Goal: Information Seeking & Learning: Learn about a topic

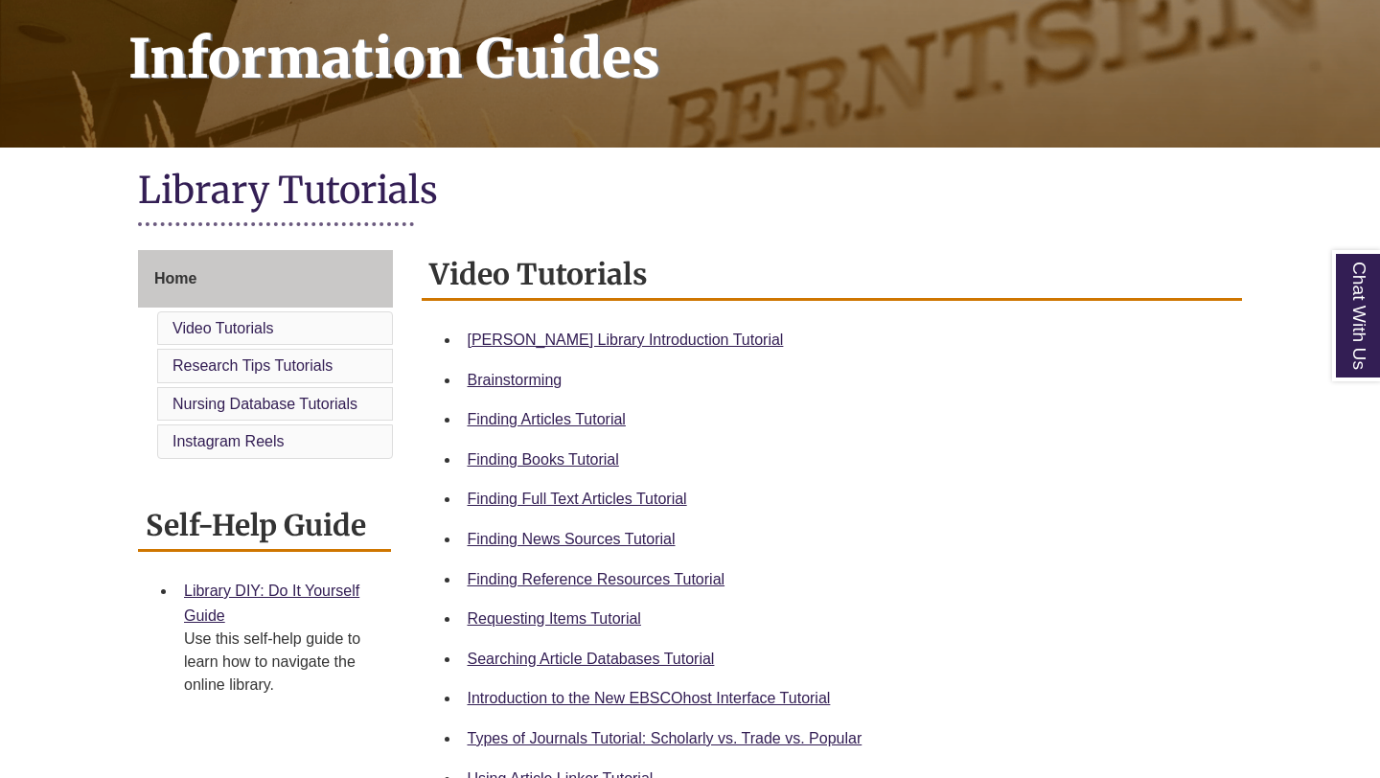
scroll to position [328, 0]
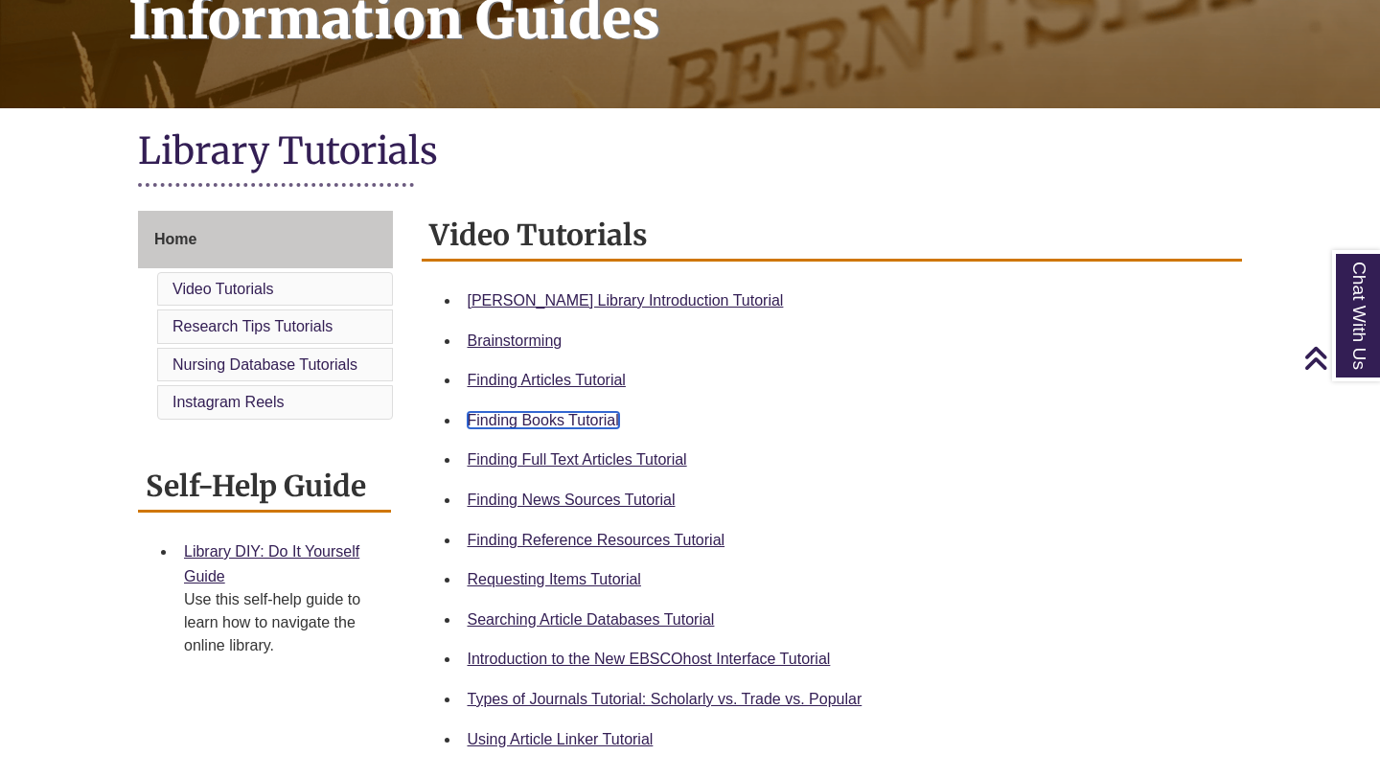
click at [551, 426] on link "Finding Books Tutorial" at bounding box center [543, 420] width 151 height 16
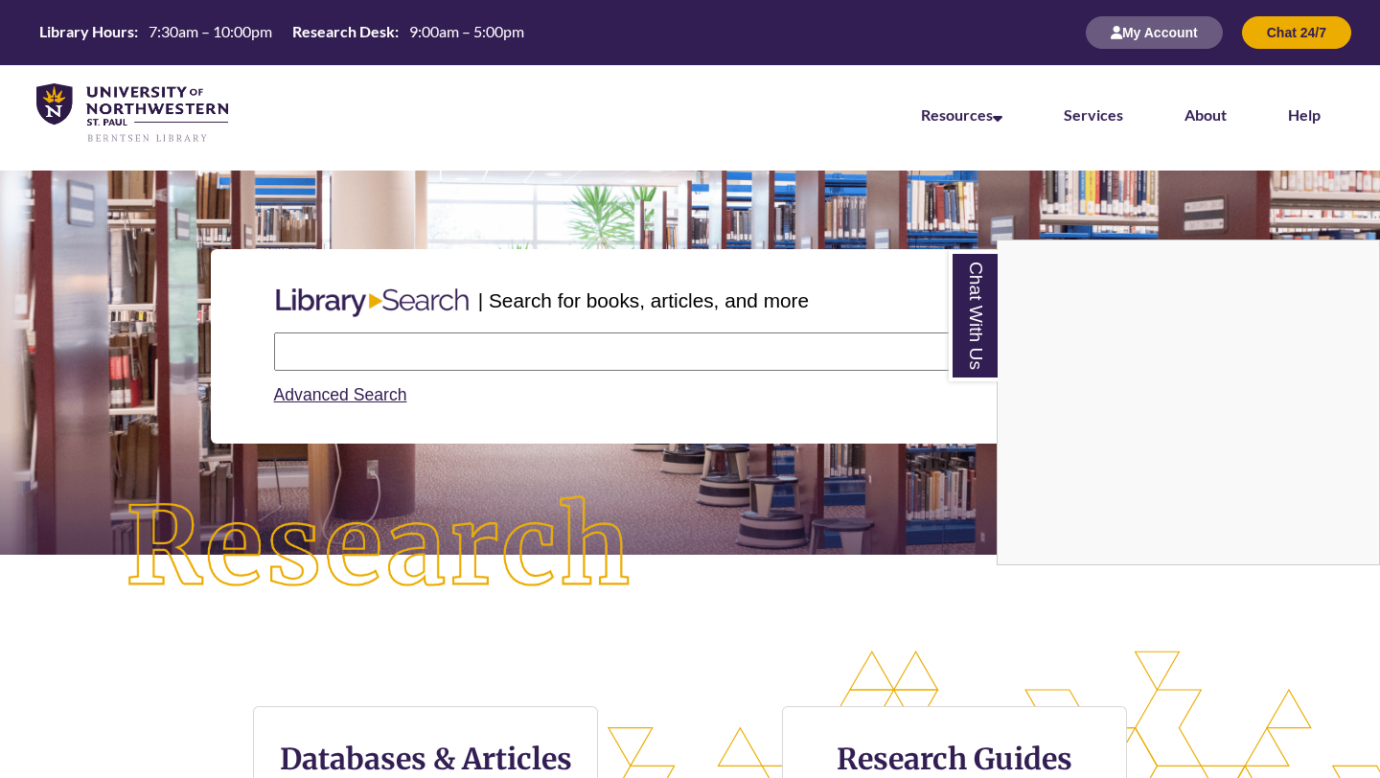
click at [434, 348] on div "Chat With Us" at bounding box center [690, 389] width 1380 height 778
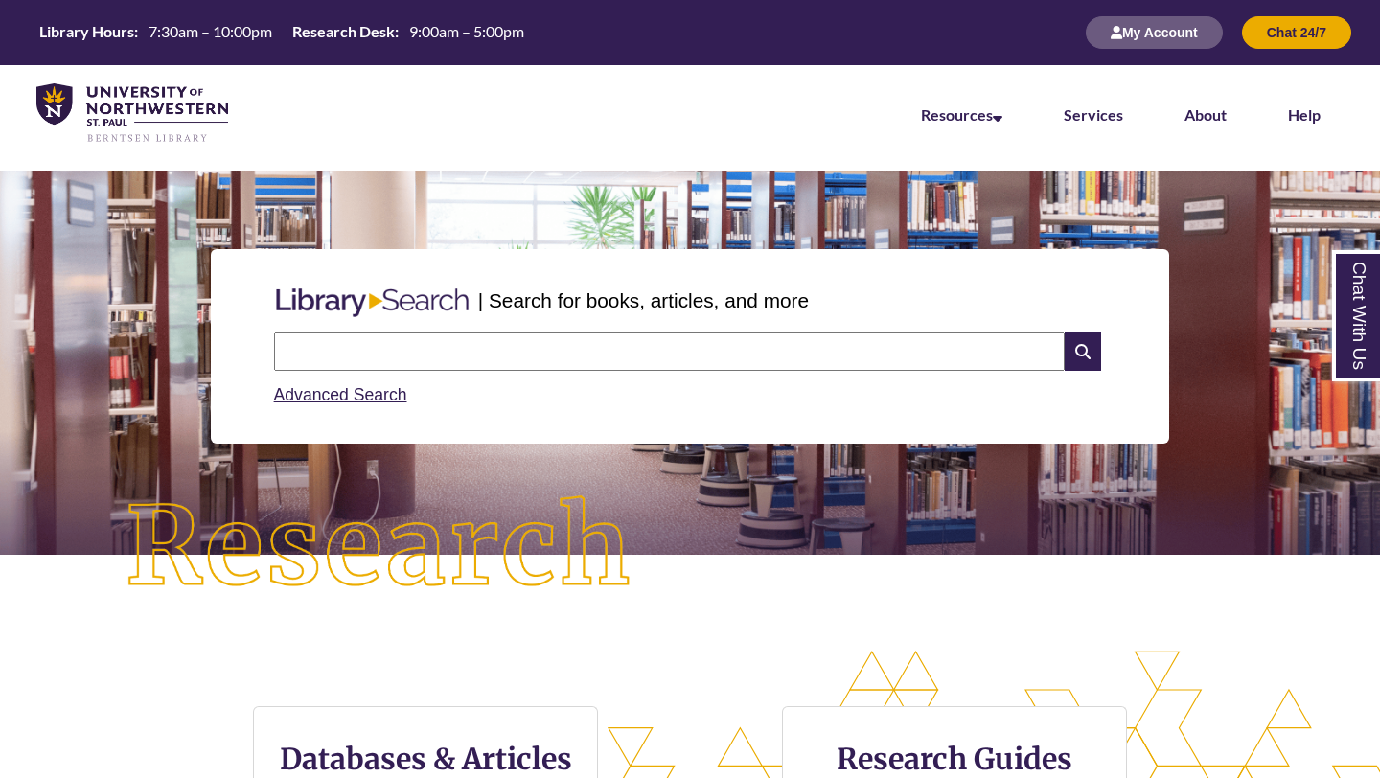
click at [413, 357] on input "text" at bounding box center [669, 352] width 791 height 38
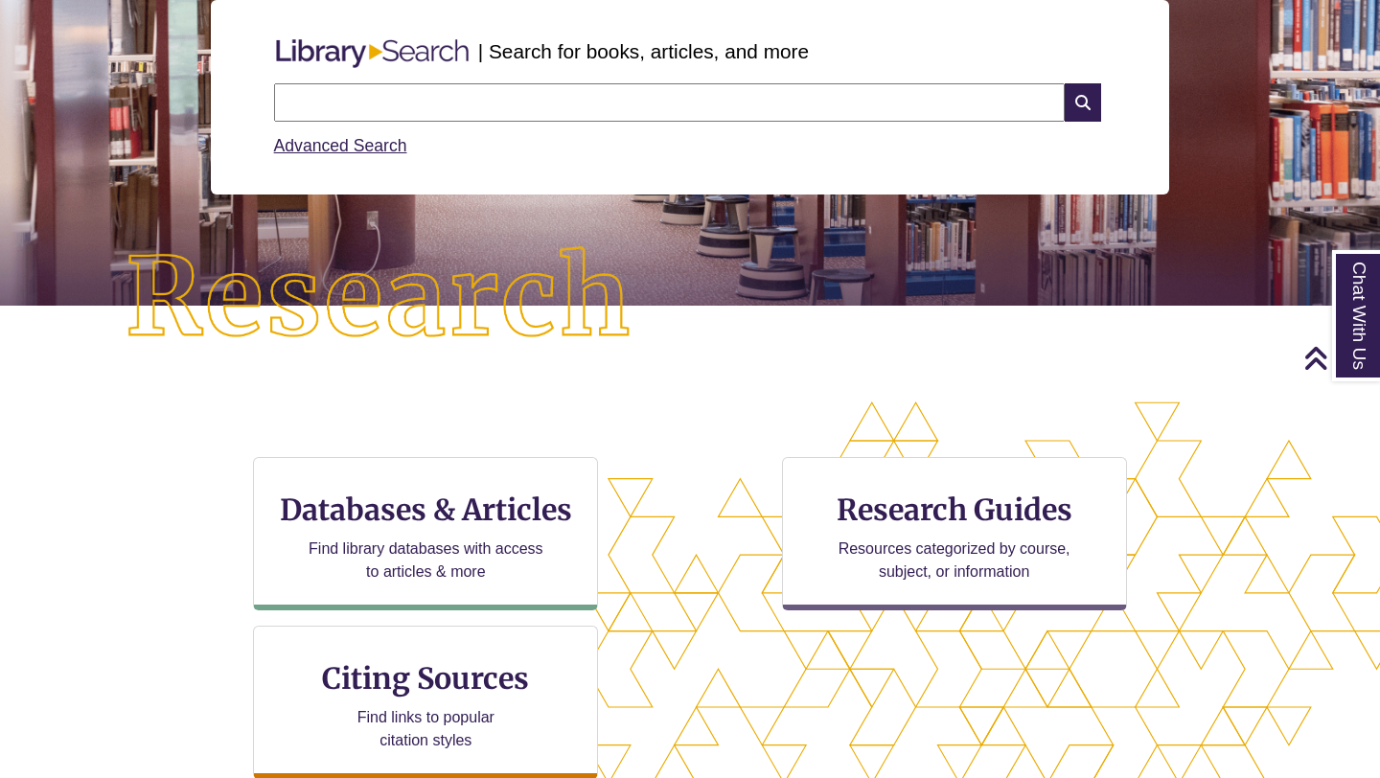
scroll to position [245, 0]
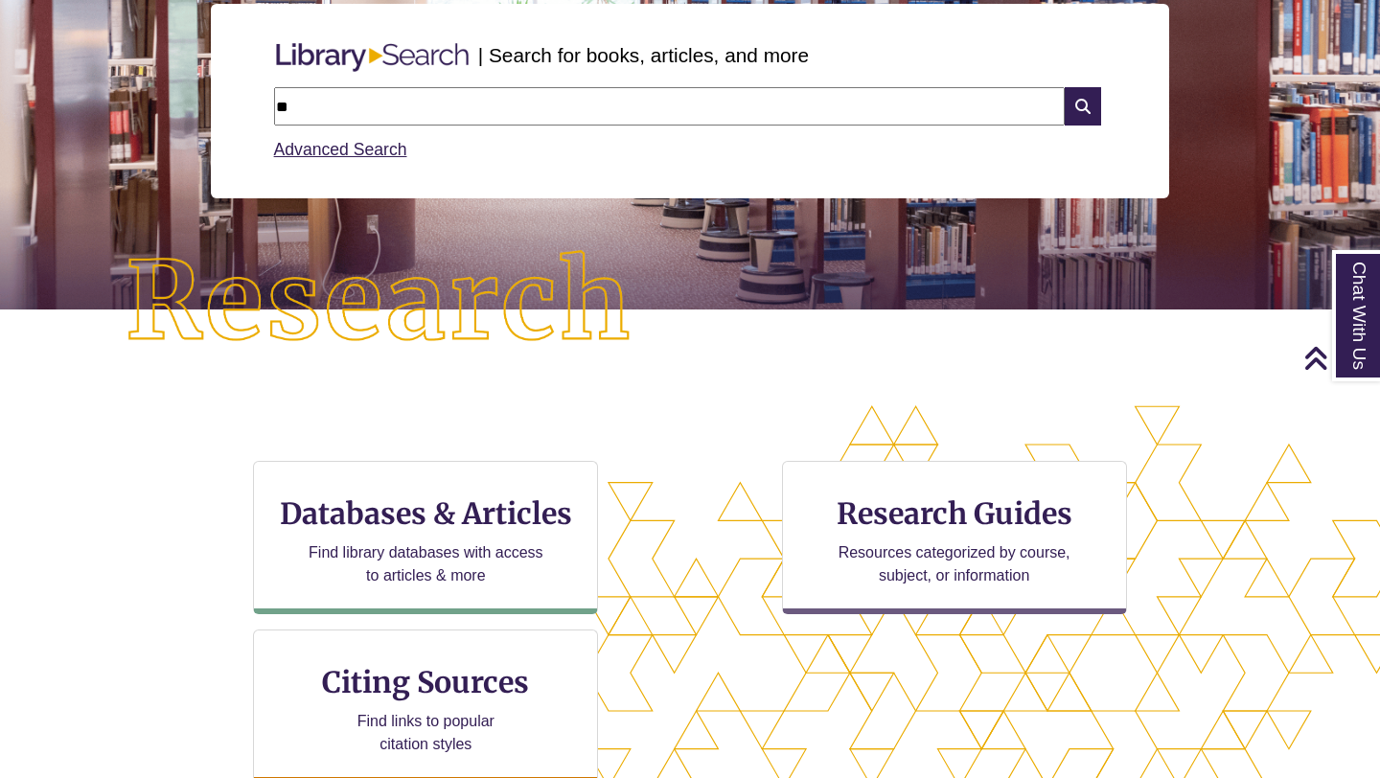
type input "*"
type input "**********"
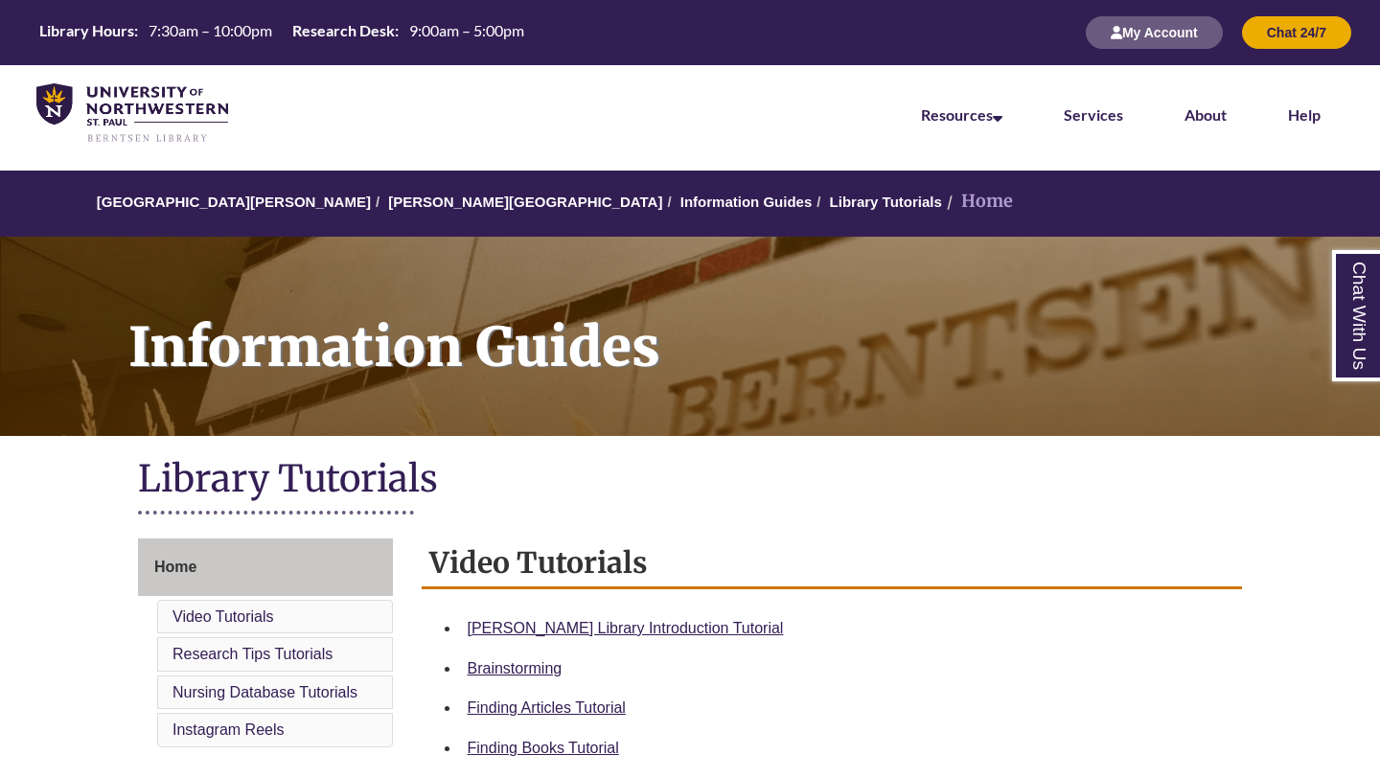
scroll to position [249, 0]
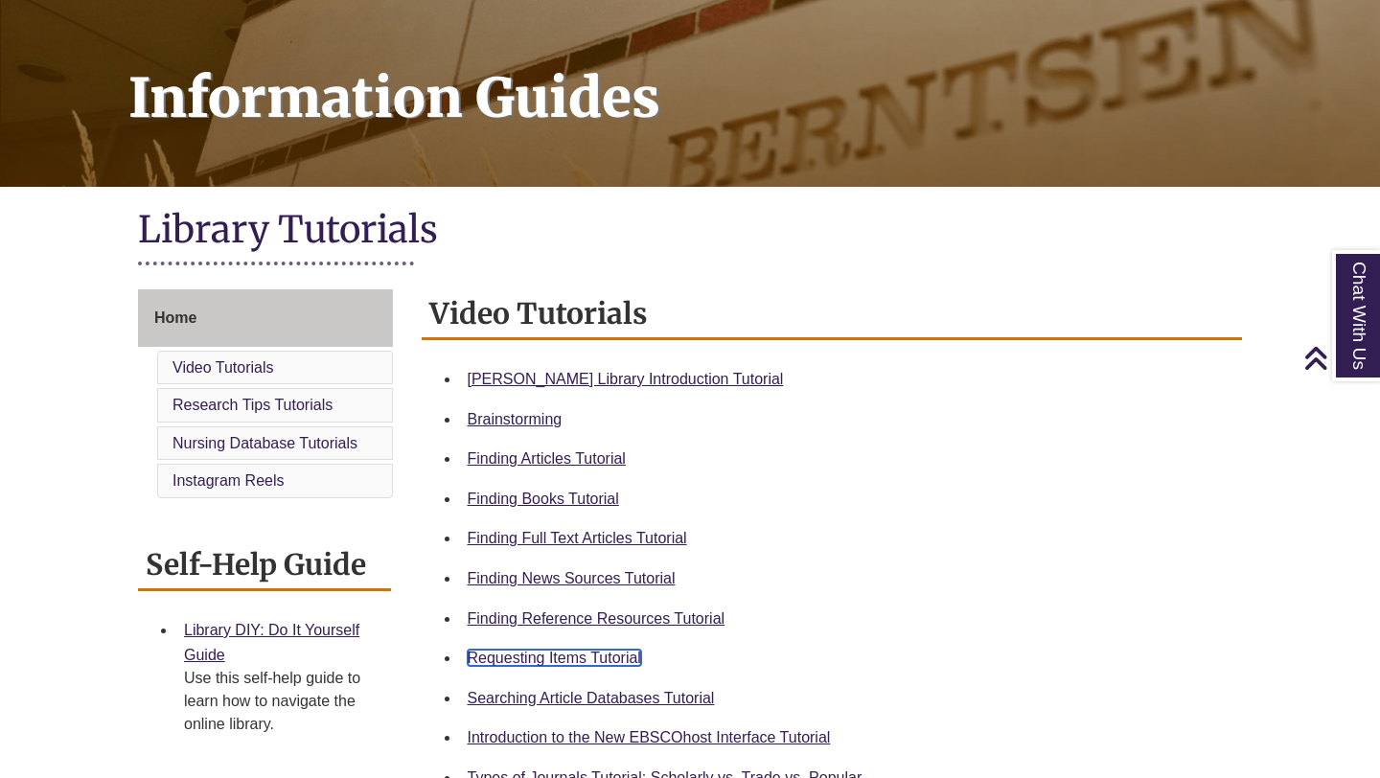
click at [567, 660] on link "Requesting Items Tutorial" at bounding box center [555, 658] width 174 height 16
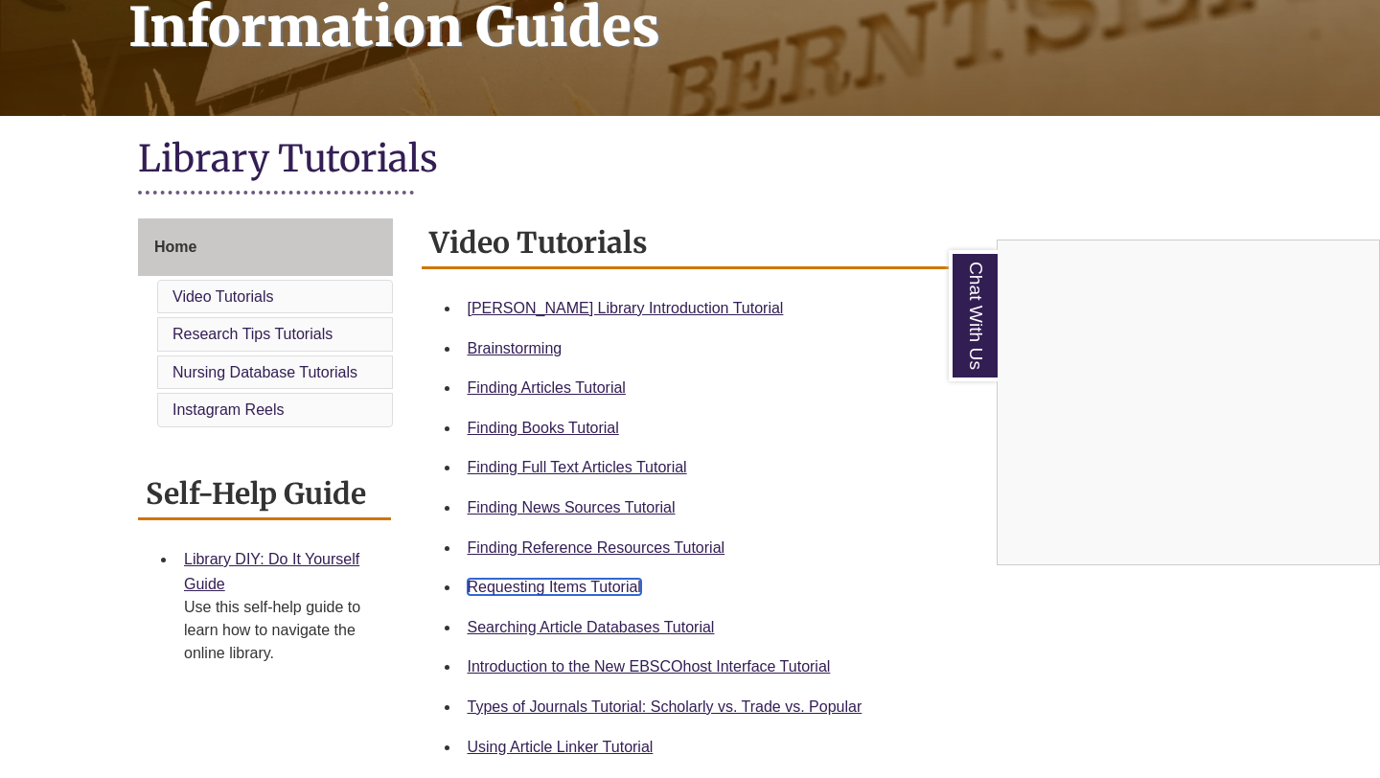
scroll to position [333, 0]
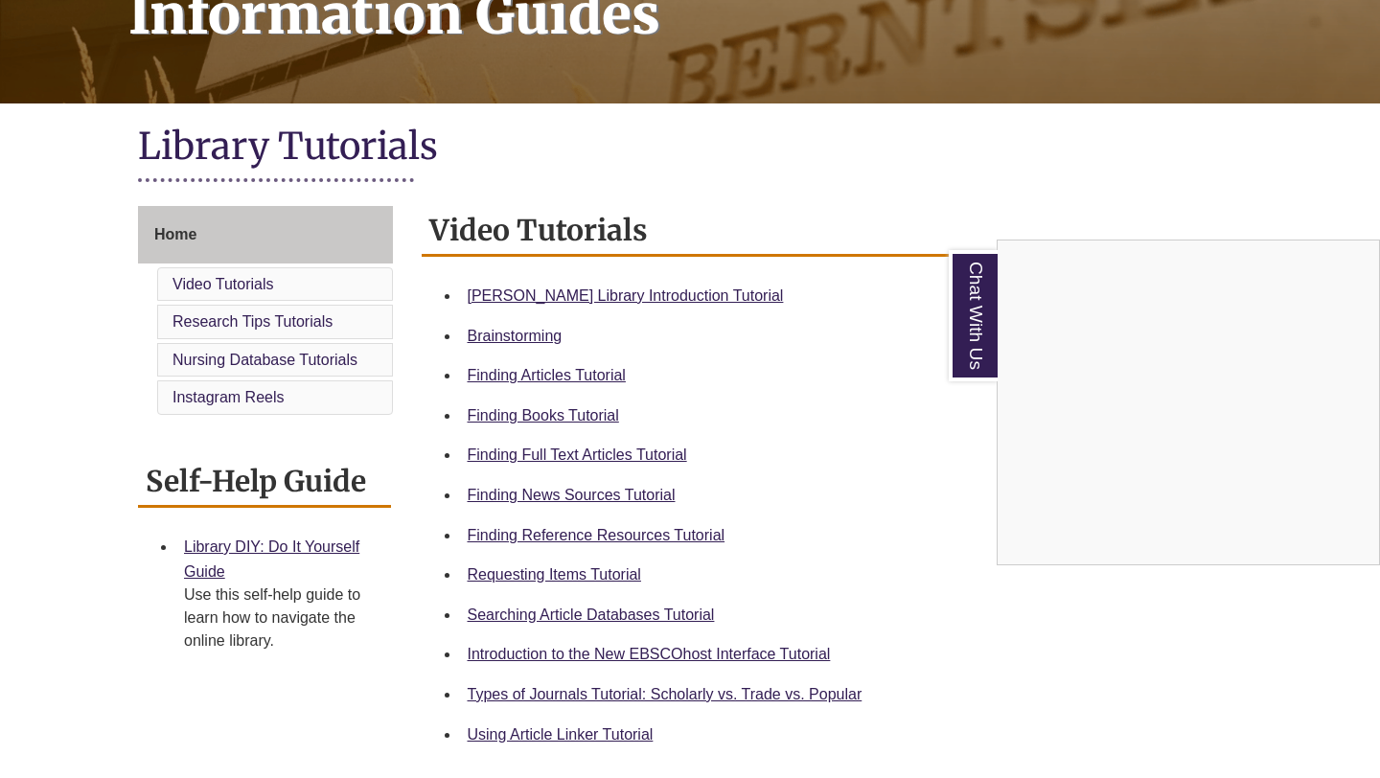
click at [638, 684] on div "Chat With Us" at bounding box center [690, 389] width 1380 height 778
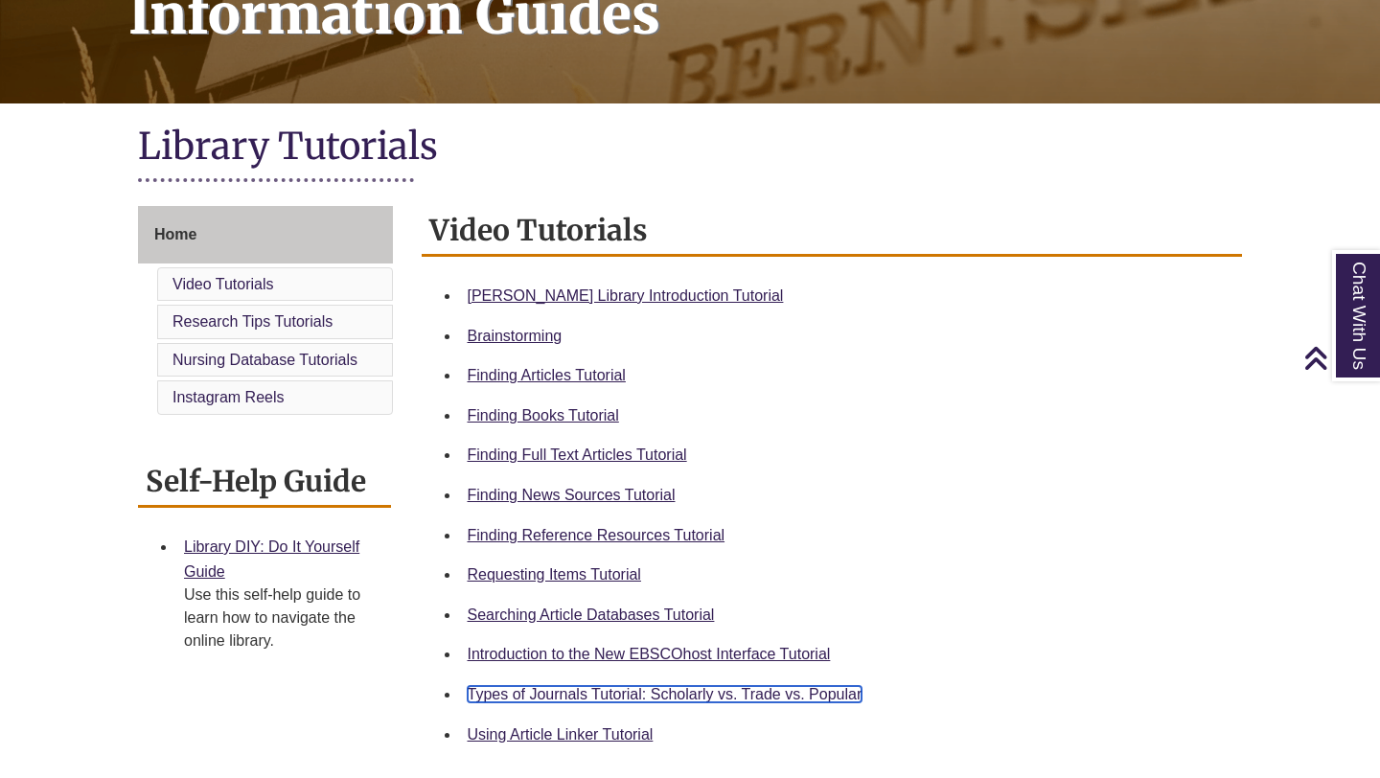
click at [637, 692] on link "Types of Journals Tutorial: Scholarly vs. Trade vs. Popular" at bounding box center [665, 694] width 395 height 16
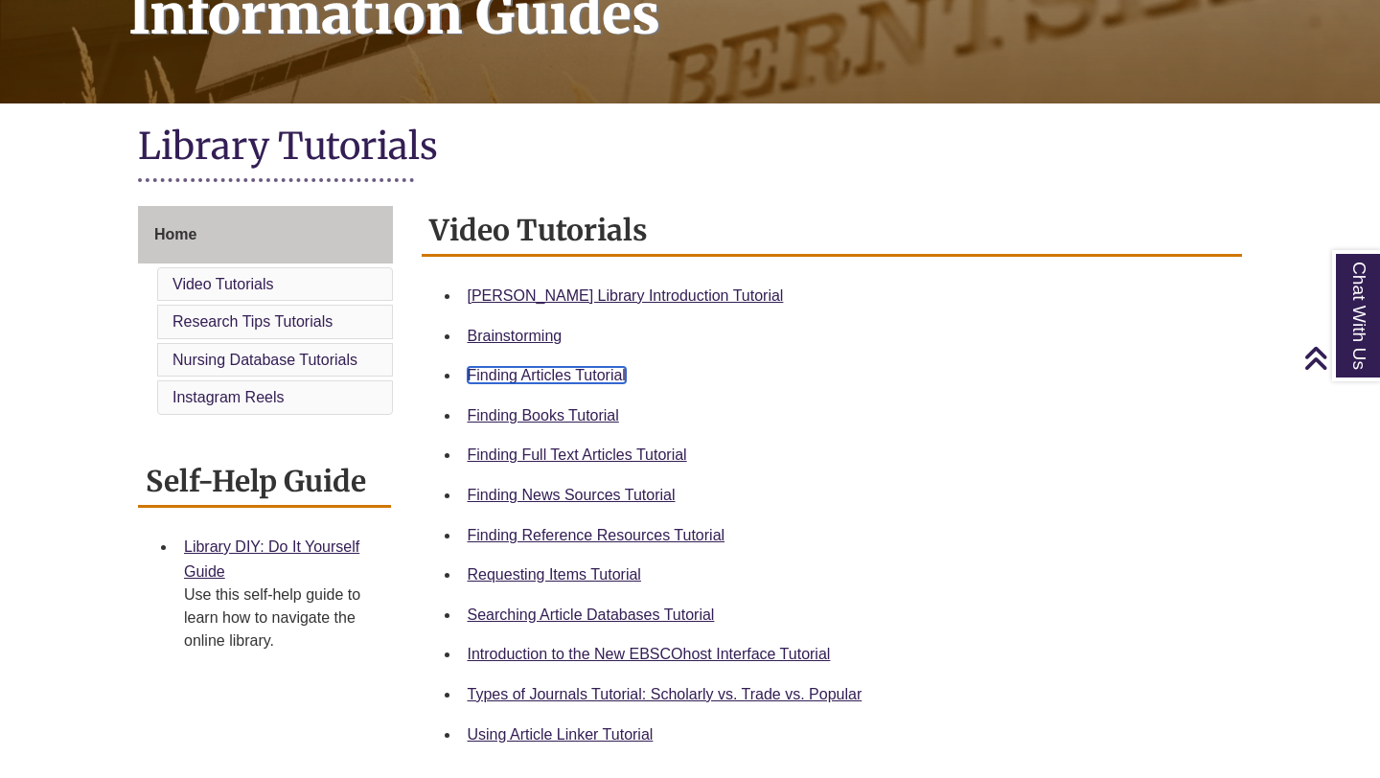
click at [556, 371] on link "Finding Articles Tutorial" at bounding box center [547, 375] width 158 height 16
click at [557, 620] on link "Searching Article Databases Tutorial" at bounding box center [591, 615] width 247 height 16
click at [595, 454] on link "Finding Full Text Articles Tutorial" at bounding box center [578, 455] width 220 height 16
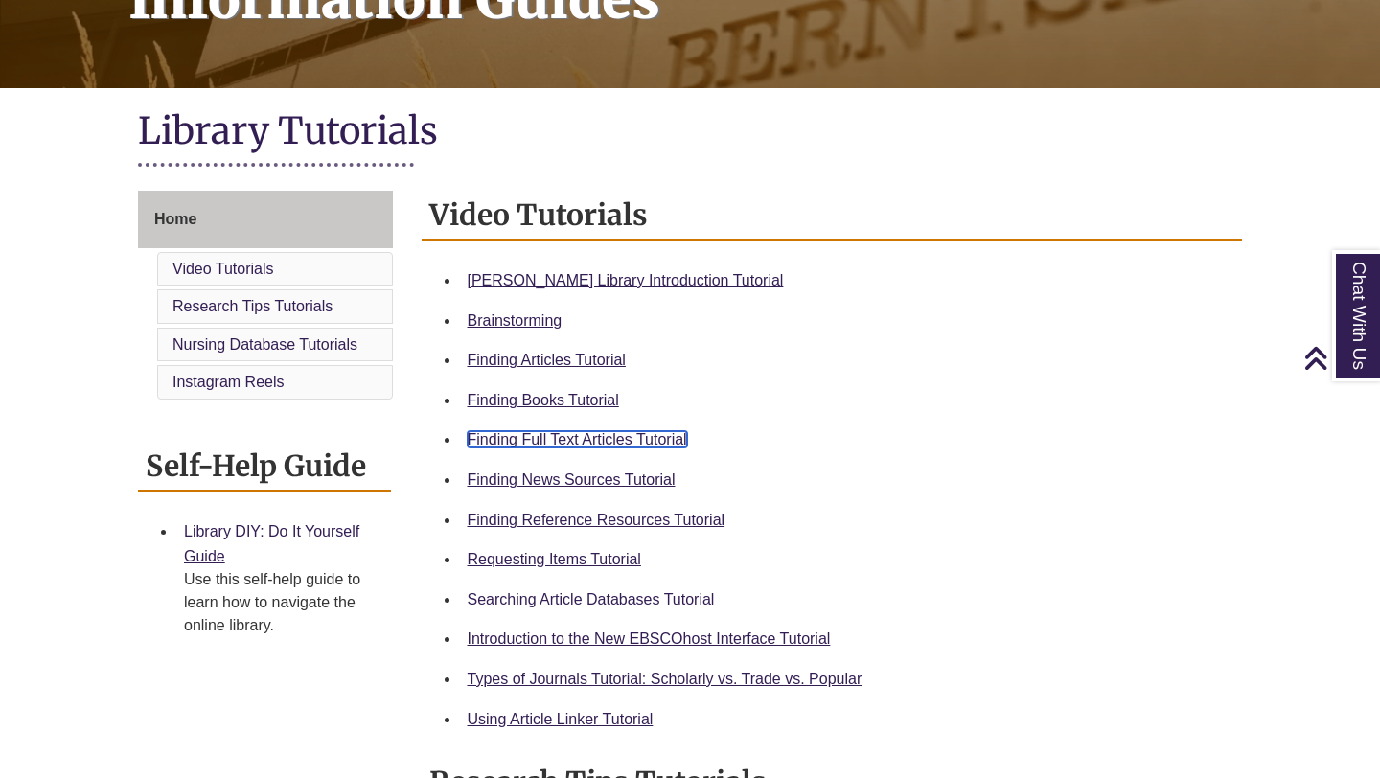
scroll to position [355, 0]
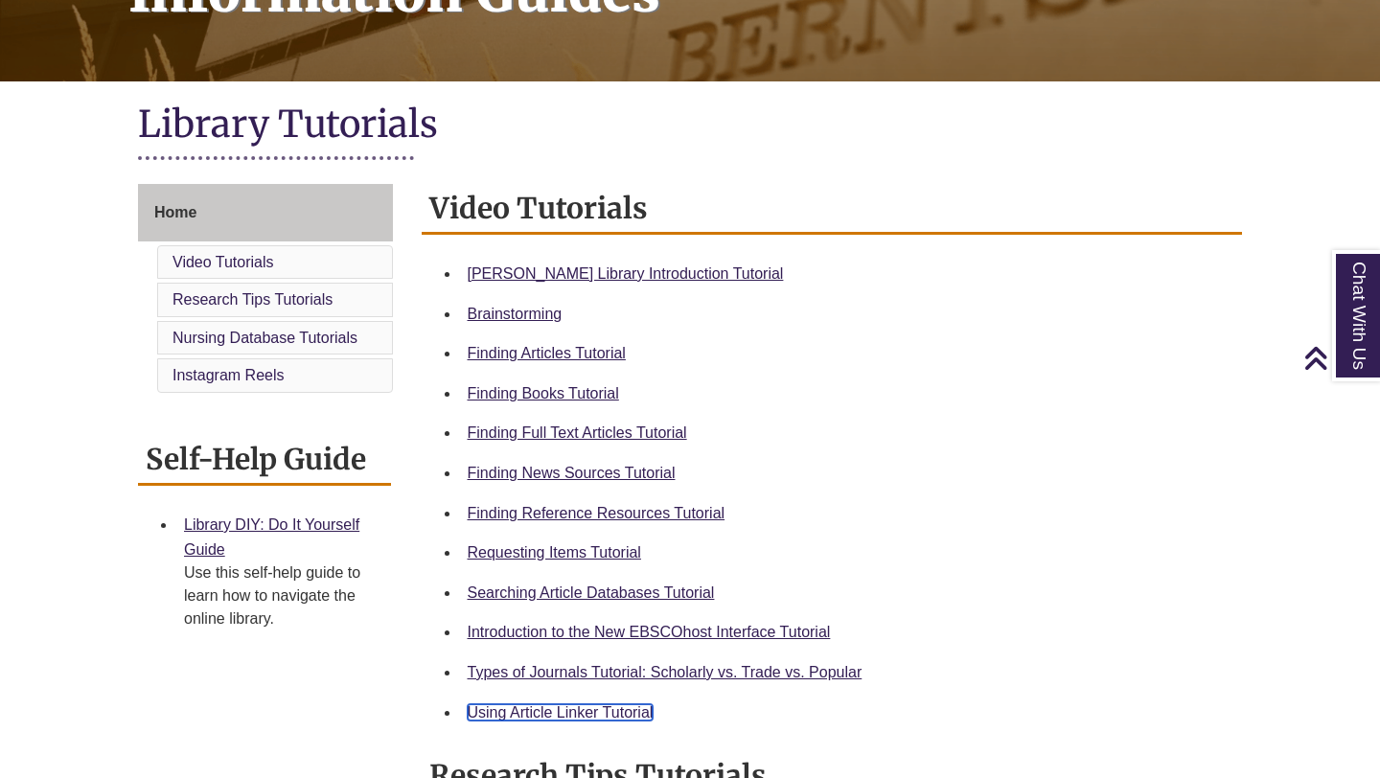
click at [531, 709] on link "Using Article Linker Tutorial" at bounding box center [561, 713] width 186 height 16
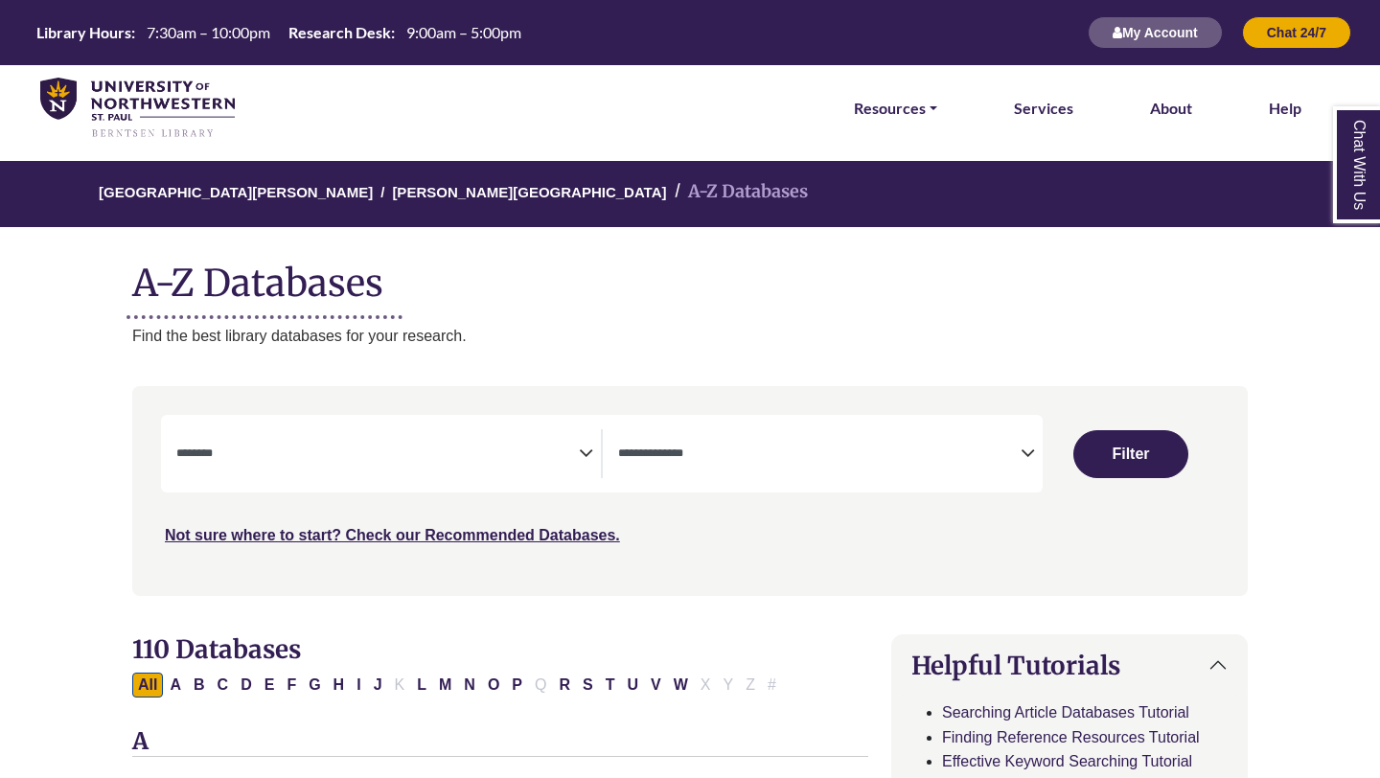
select select "Database Subject Filter"
select select "Database Types Filter"
click at [588, 447] on icon "Search filters" at bounding box center [586, 450] width 14 height 29
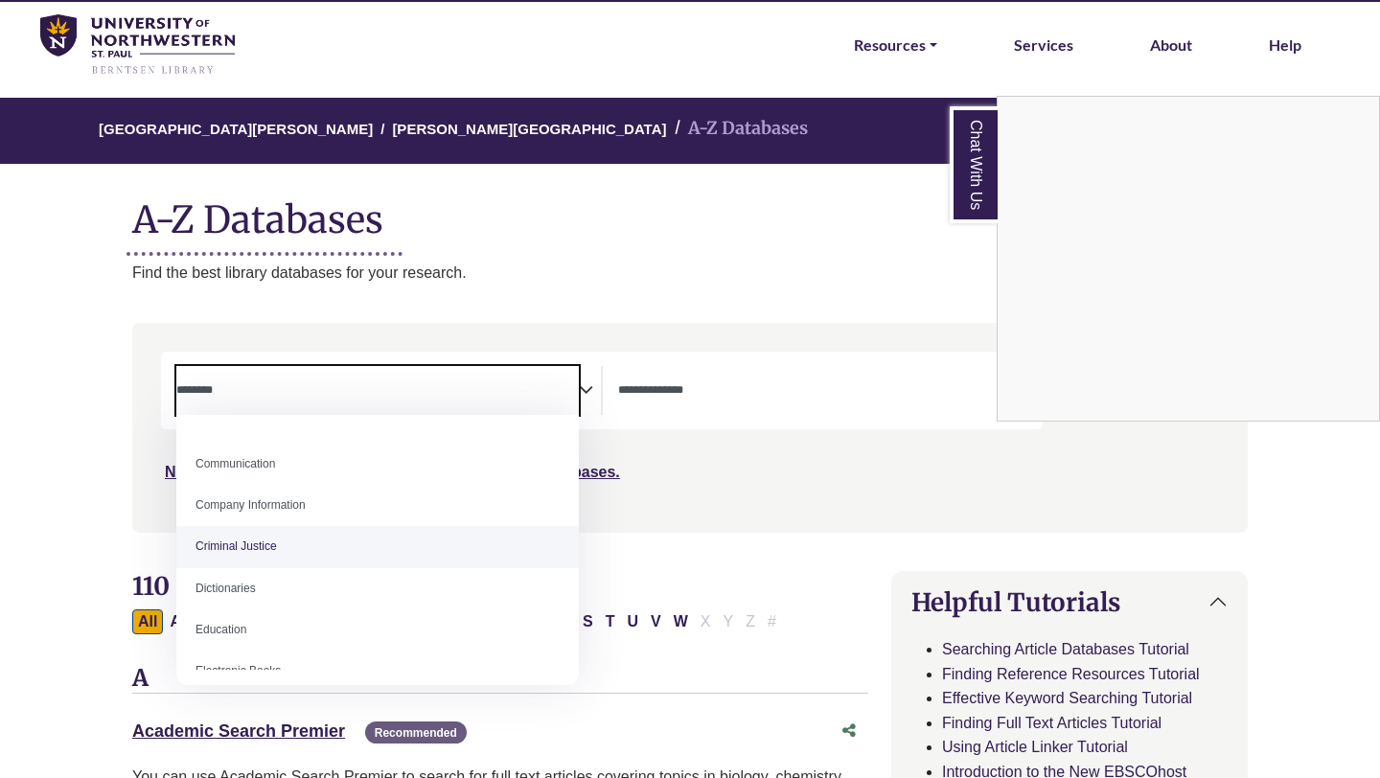
scroll to position [361, 0]
select select "******"
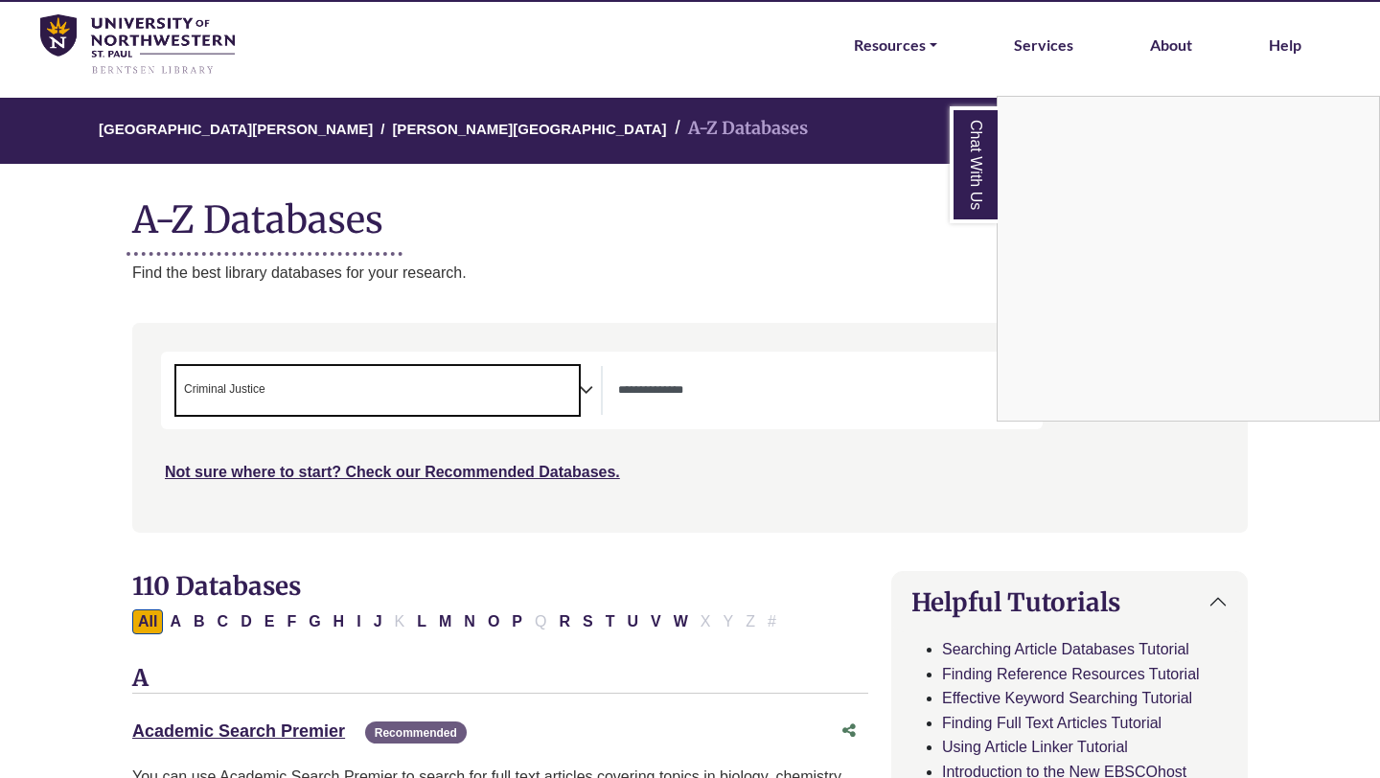
scroll to position [205, 0]
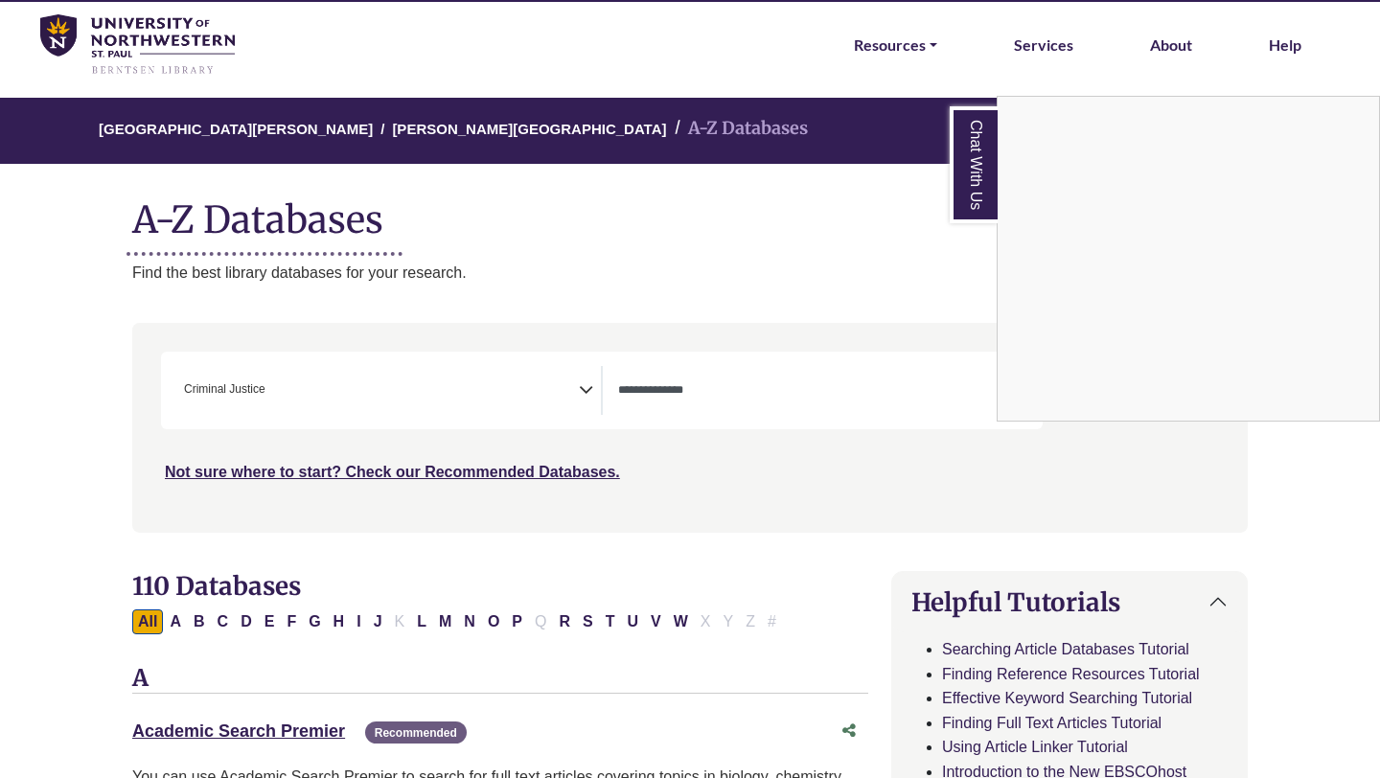
click at [588, 389] on div "Chat With Us" at bounding box center [690, 389] width 1380 height 778
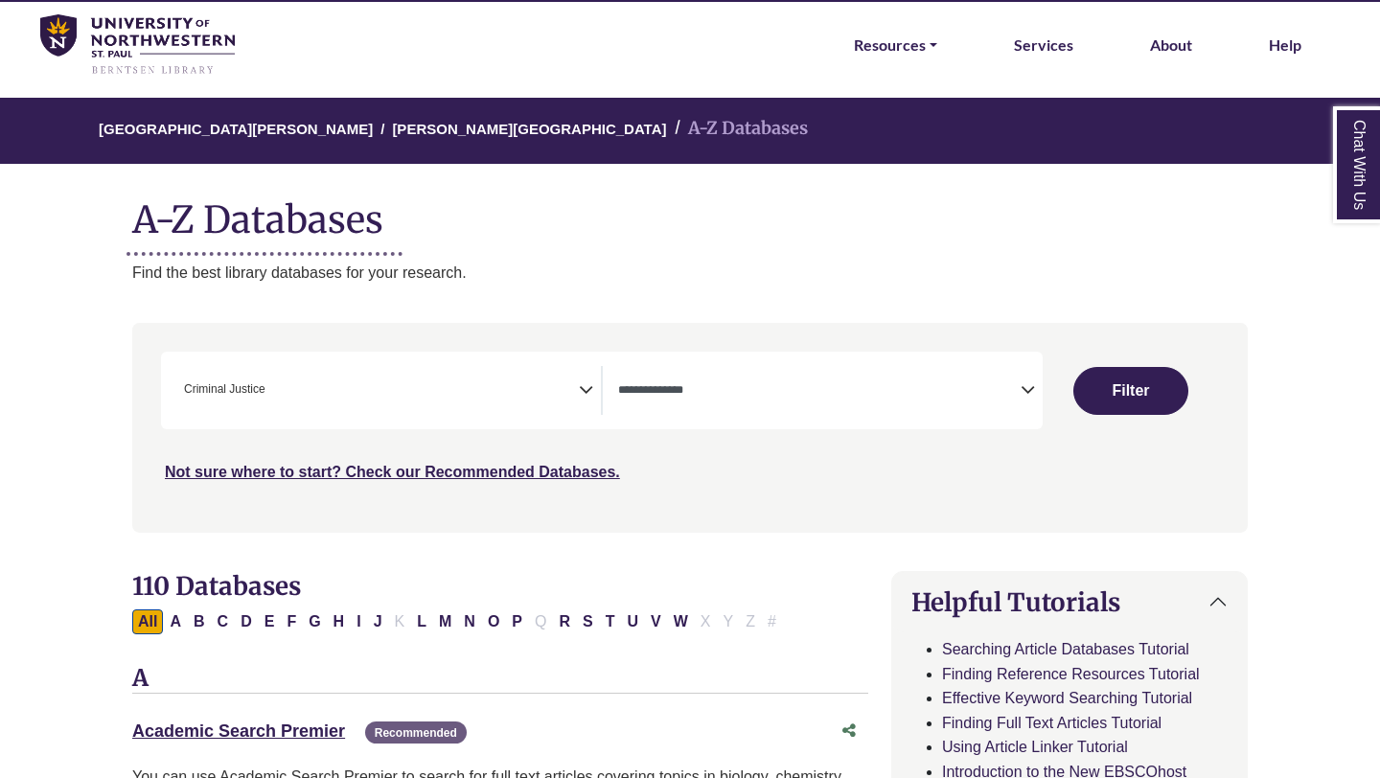
click at [587, 389] on icon "Search filters" at bounding box center [586, 387] width 14 height 29
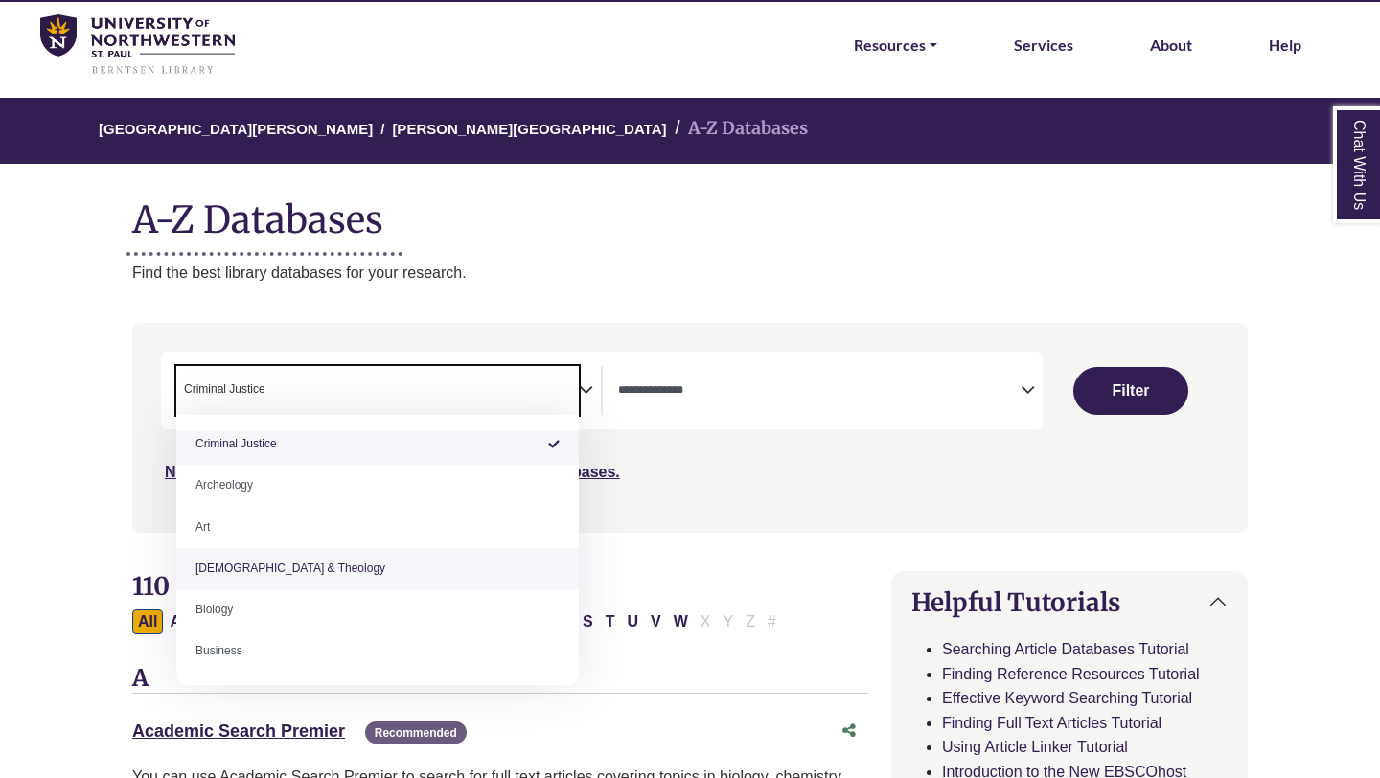
scroll to position [0, 0]
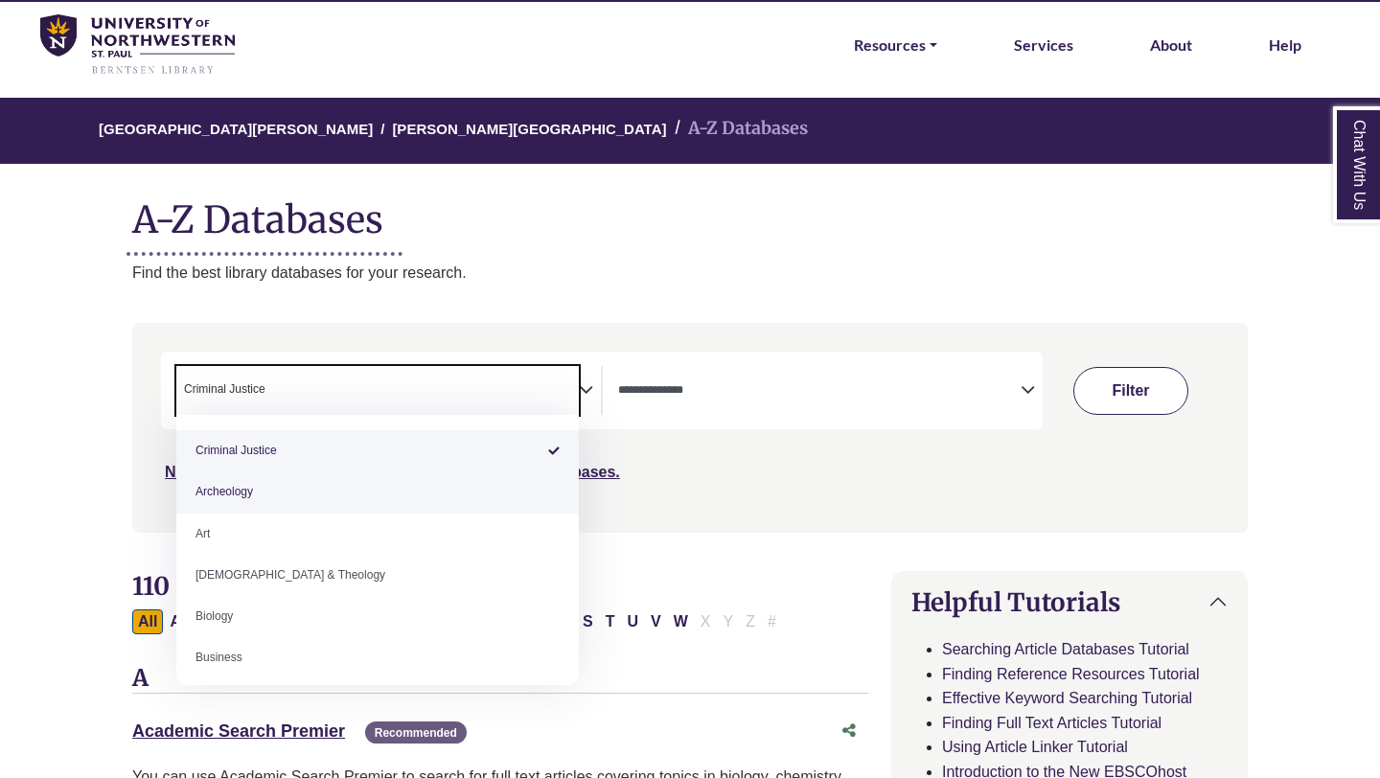
click at [1133, 383] on button "Filter" at bounding box center [1131, 391] width 115 height 48
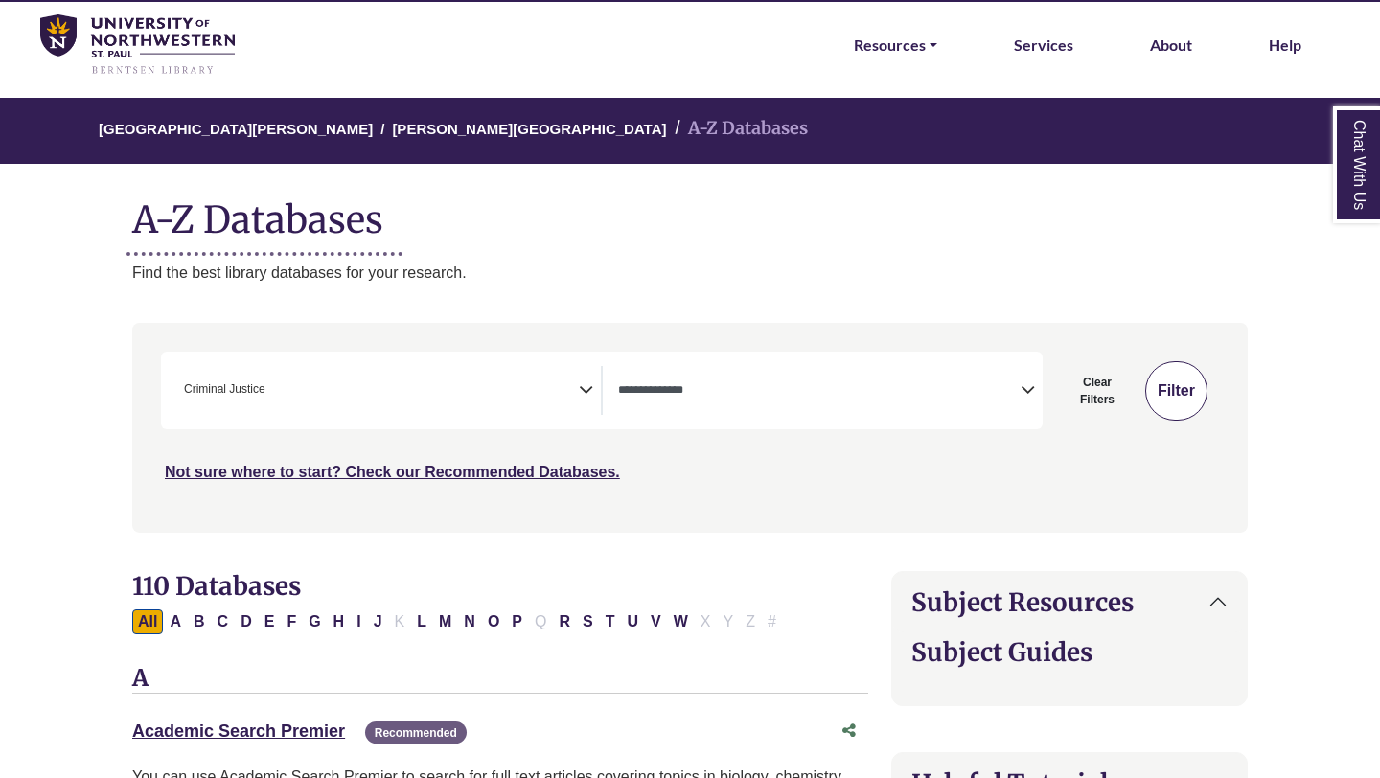
select select "Database Types Filter"
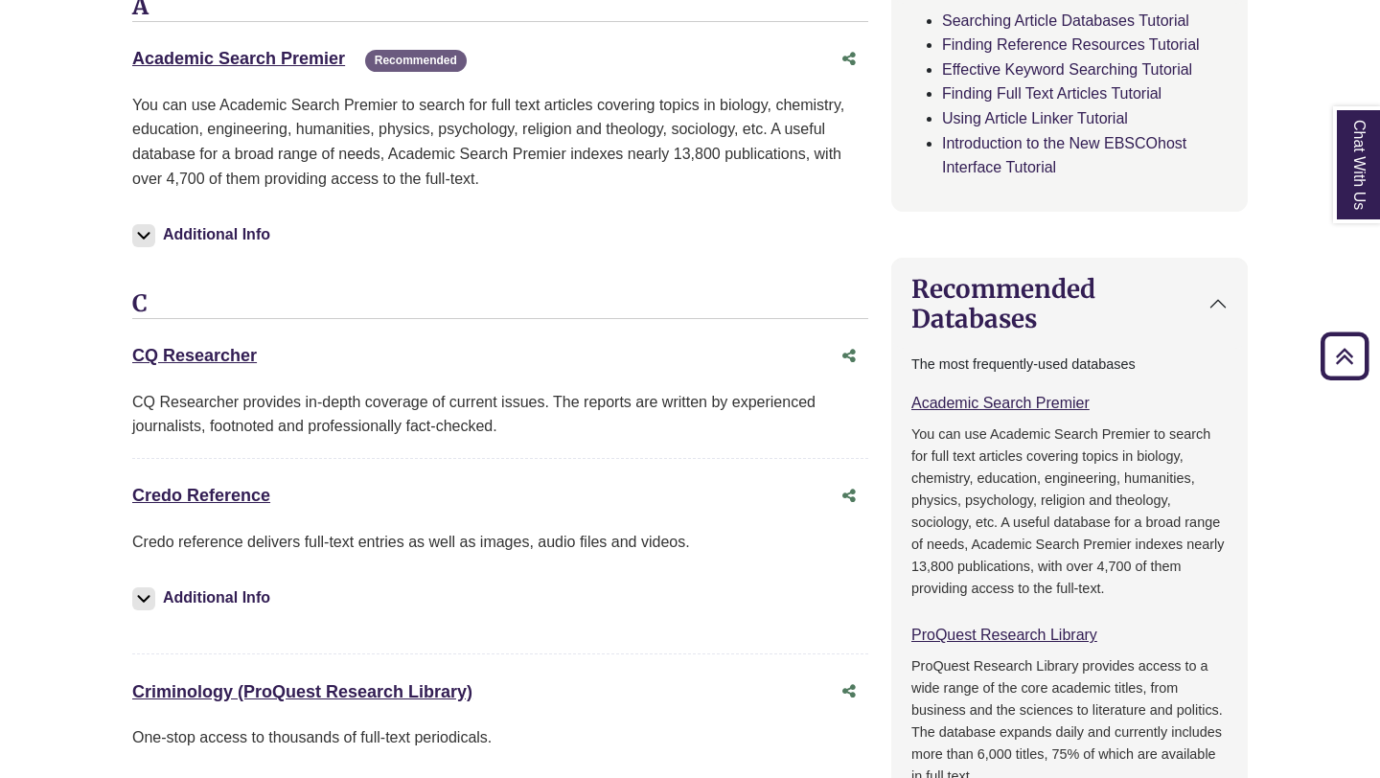
scroll to position [1036, 0]
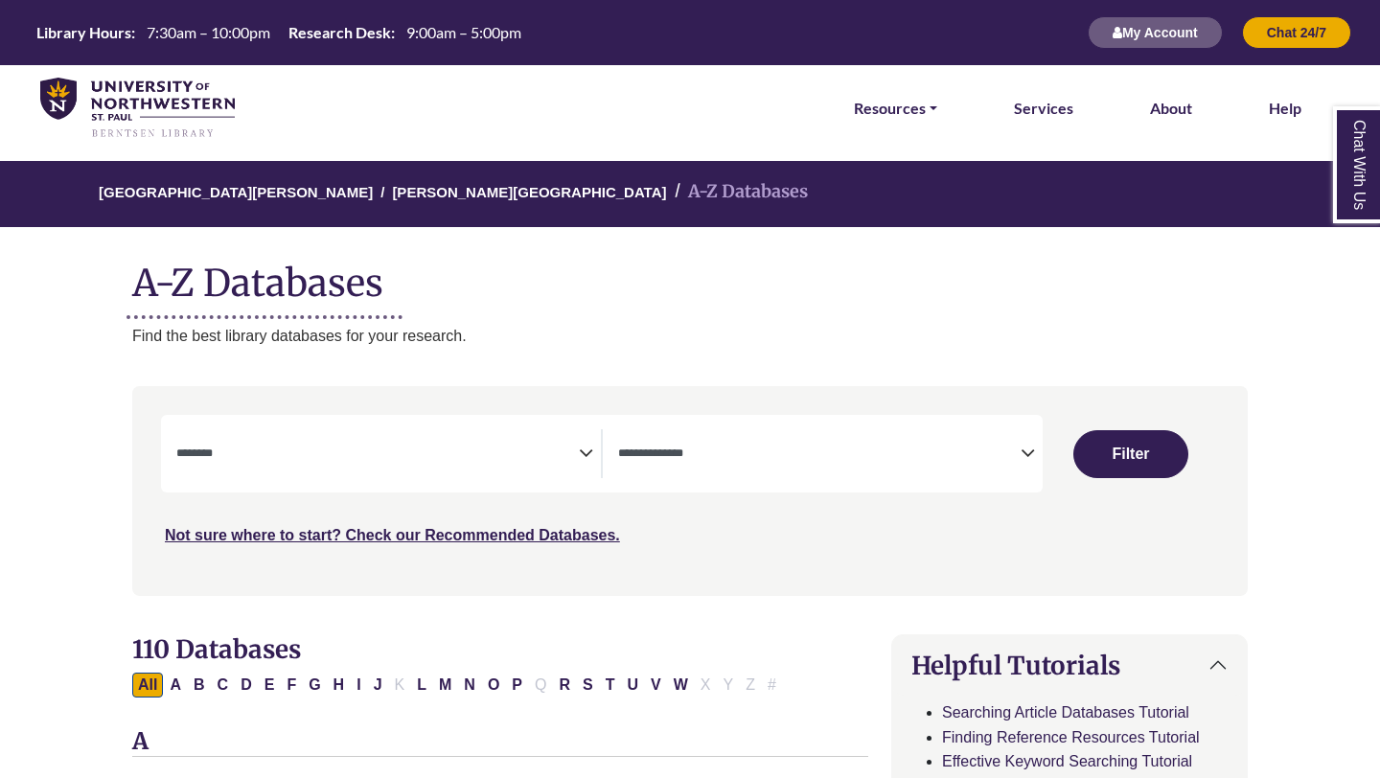
select select "Database Subject Filter"
select select "Database Types Filter"
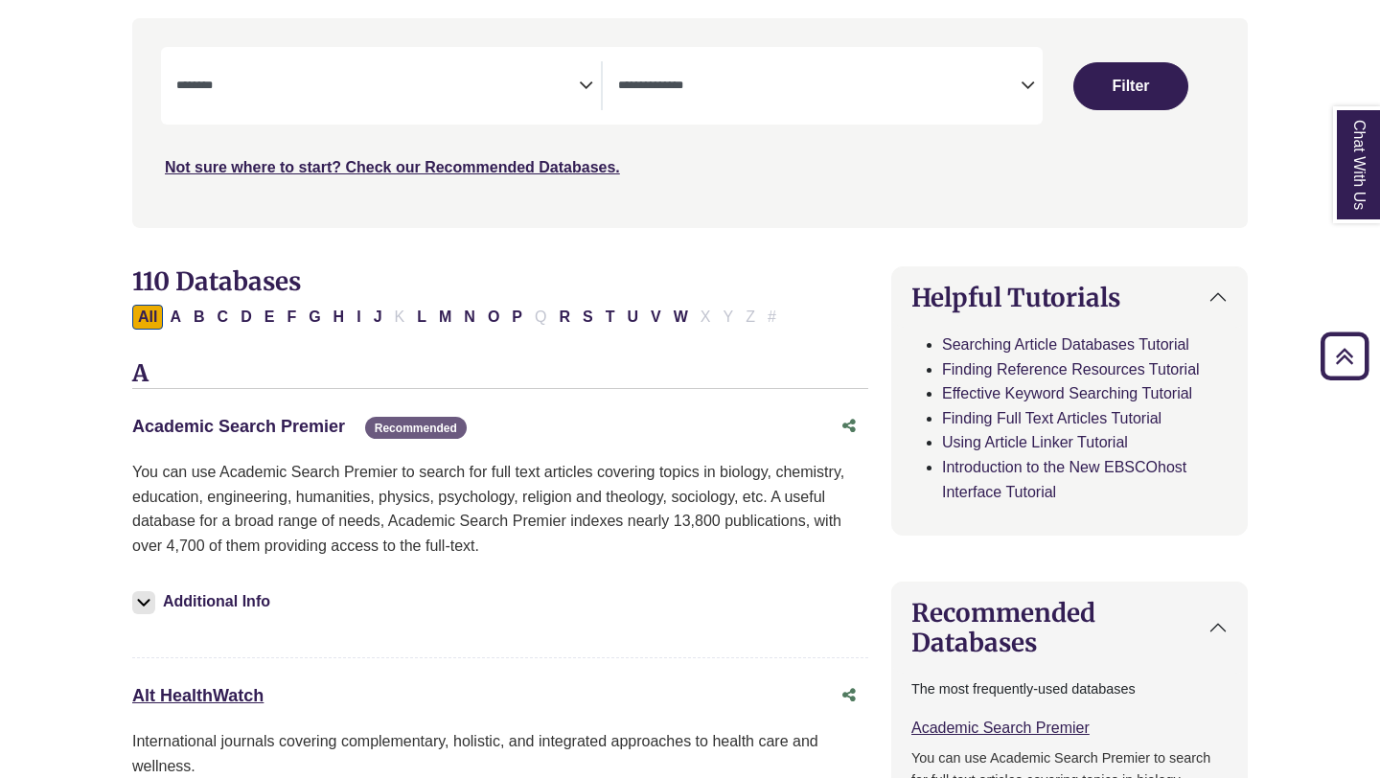
click at [316, 424] on link "Academic Search Premier This link opens in a new window" at bounding box center [238, 426] width 213 height 19
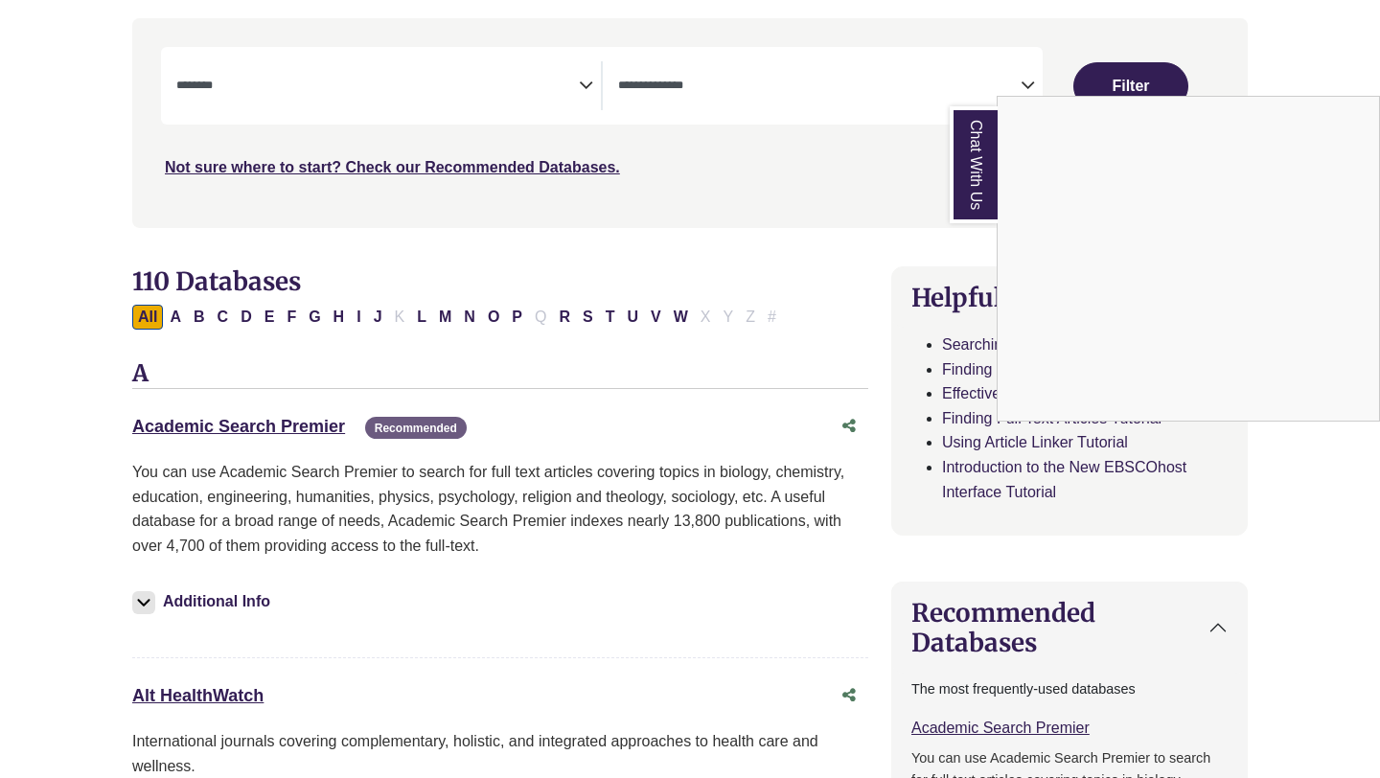
click at [204, 424] on div "Chat With Us" at bounding box center [690, 389] width 1380 height 778
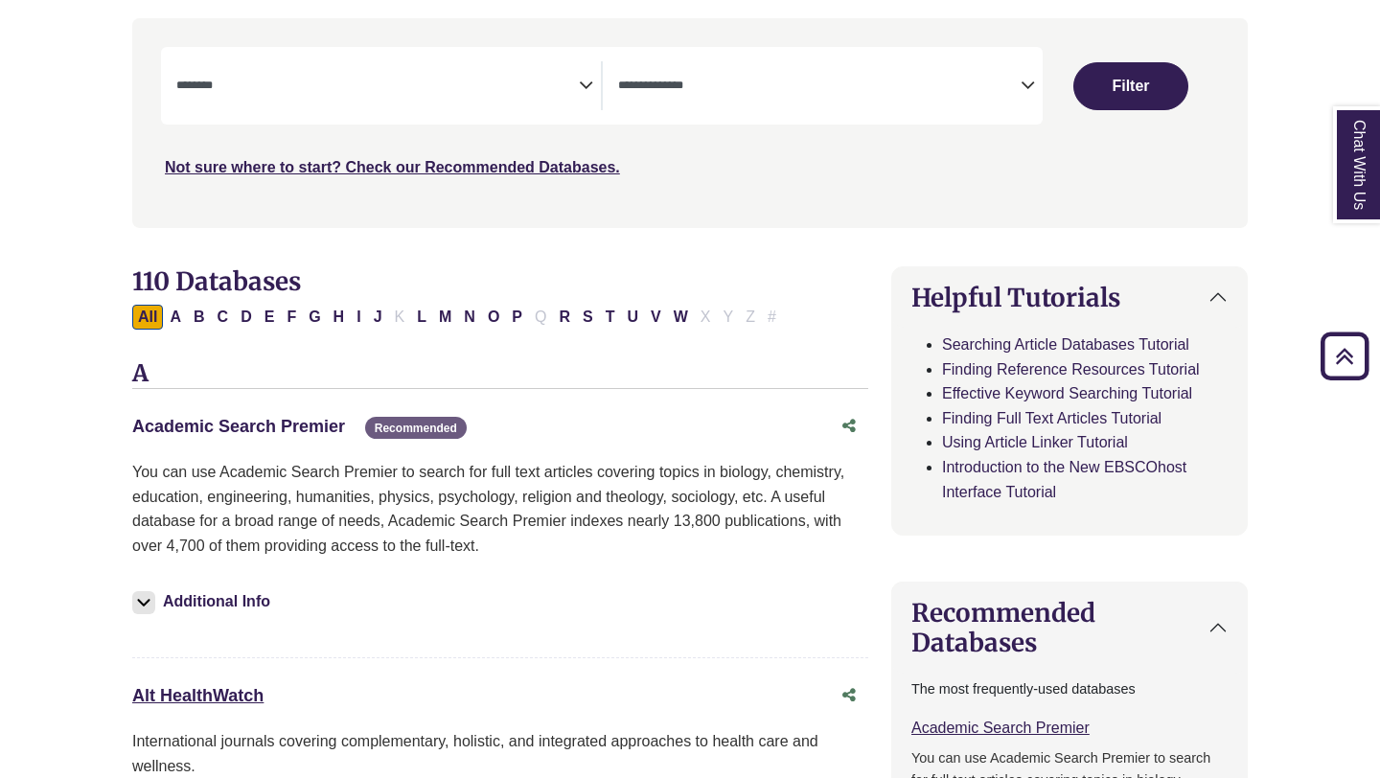
click at [209, 427] on link "Academic Search Premier This link opens in a new window" at bounding box center [238, 426] width 213 height 19
